Goal: Complete application form: Complete application form

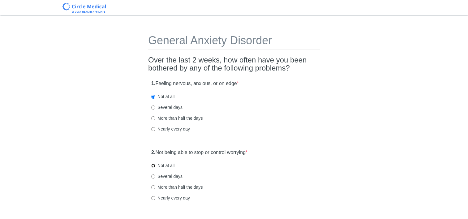
click at [151, 165] on input "Not at all" at bounding box center [153, 166] width 4 height 4
radio input "true"
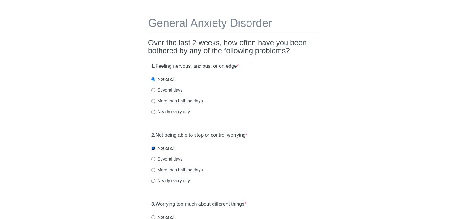
scroll to position [62, 0]
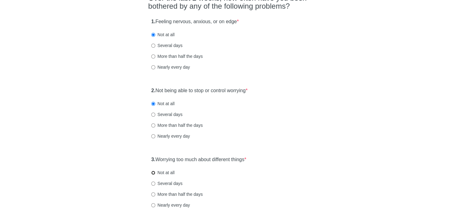
click at [153, 173] on input "Not at all" at bounding box center [153, 173] width 4 height 4
radio input "true"
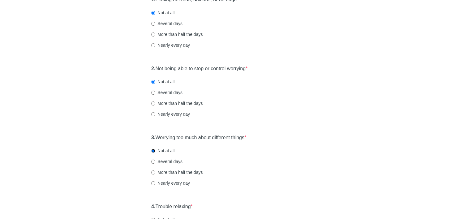
scroll to position [124, 0]
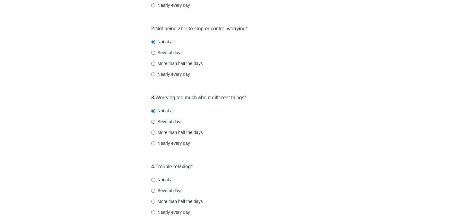
click at [154, 182] on label "Not at all" at bounding box center [162, 180] width 23 height 6
click at [154, 182] on input "Not at all" at bounding box center [153, 180] width 4 height 4
radio input "true"
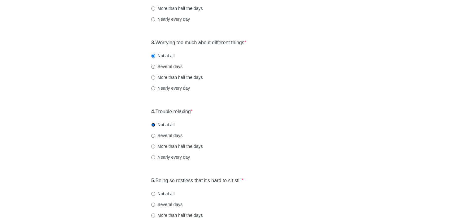
scroll to position [217, 0]
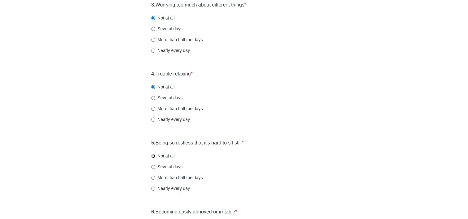
click at [152, 156] on input "Not at all" at bounding box center [153, 156] width 4 height 4
radio input "true"
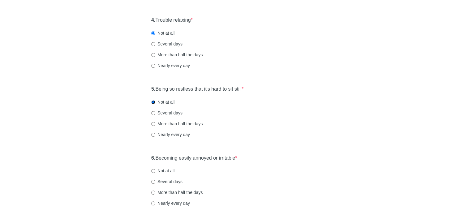
scroll to position [309, 0]
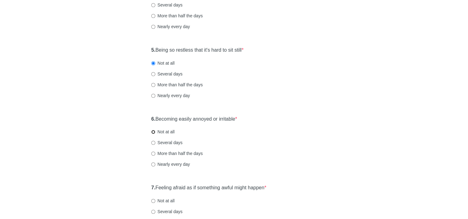
click at [153, 132] on input "Not at all" at bounding box center [153, 132] width 4 height 4
radio input "true"
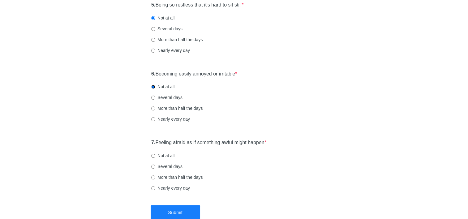
scroll to position [392, 0]
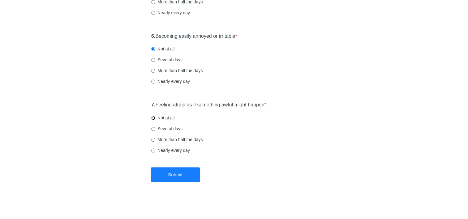
click at [152, 119] on input "Not at all" at bounding box center [153, 118] width 4 height 4
radio input "true"
click at [165, 174] on button "Submit" at bounding box center [176, 174] width 50 height 15
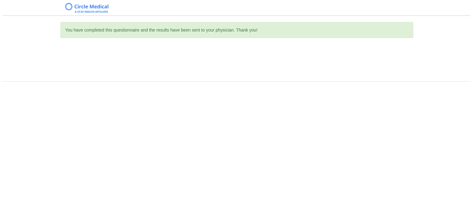
scroll to position [0, 0]
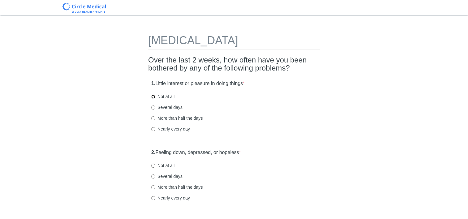
click at [153, 97] on input "Not at all" at bounding box center [153, 97] width 4 height 4
radio input "true"
click at [152, 165] on input "Not at all" at bounding box center [153, 166] width 4 height 4
radio input "true"
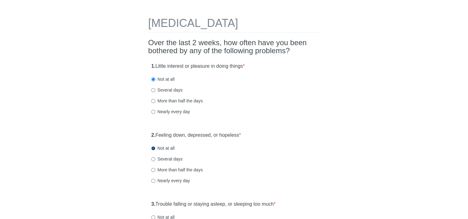
scroll to position [31, 0]
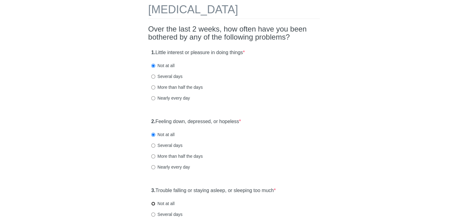
click at [153, 205] on input "Not at all" at bounding box center [153, 204] width 4 height 4
radio input "true"
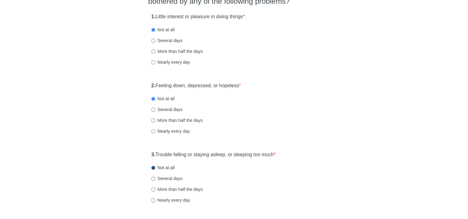
scroll to position [93, 0]
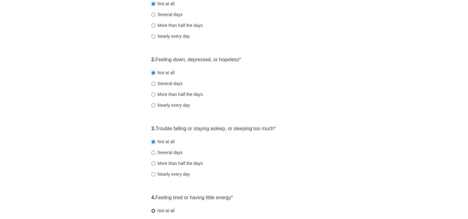
click at [154, 210] on input "Not at all" at bounding box center [153, 211] width 4 height 4
radio input "true"
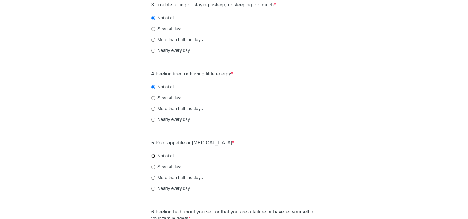
click at [151, 156] on input "Not at all" at bounding box center [153, 156] width 4 height 4
radio input "true"
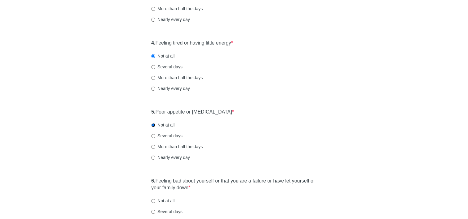
scroll to position [279, 0]
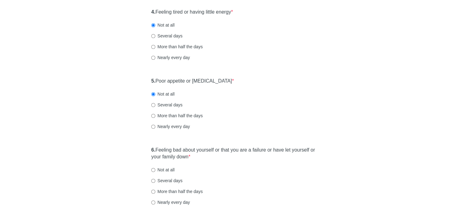
click at [156, 169] on label "Not at all" at bounding box center [162, 170] width 23 height 6
click at [155, 169] on input "Not at all" at bounding box center [153, 170] width 4 height 4
radio input "true"
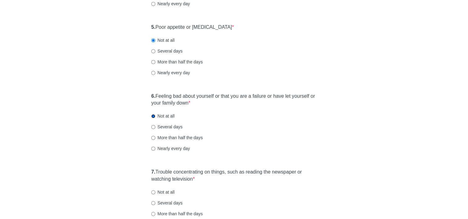
scroll to position [371, 0]
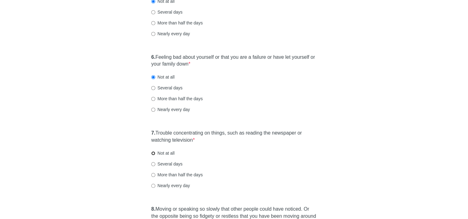
click at [153, 154] on input "Not at all" at bounding box center [153, 153] width 4 height 4
radio input "true"
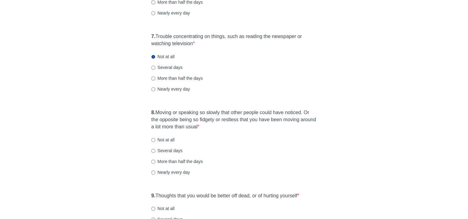
scroll to position [526, 0]
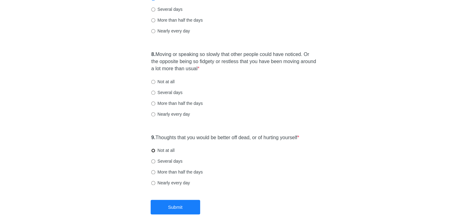
click at [153, 151] on input "Not at all" at bounding box center [153, 151] width 4 height 4
radio input "true"
click at [154, 82] on input "Not at all" at bounding box center [153, 82] width 4 height 4
radio input "true"
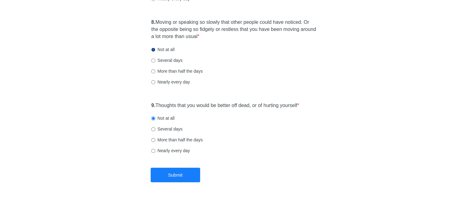
scroll to position [559, 0]
click at [171, 173] on button "Submit" at bounding box center [176, 174] width 50 height 15
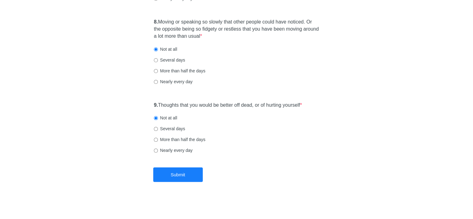
scroll to position [0, 0]
